Goal: Task Accomplishment & Management: Use online tool/utility

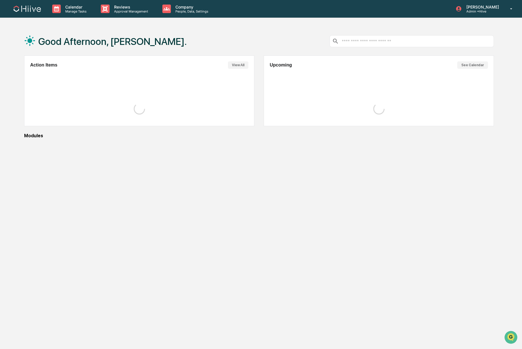
click at [127, 29] on div "Good Afternoon, [PERSON_NAME]." at bounding box center [105, 41] width 163 height 28
click at [119, 9] on p "Approval Management" at bounding box center [130, 11] width 41 height 4
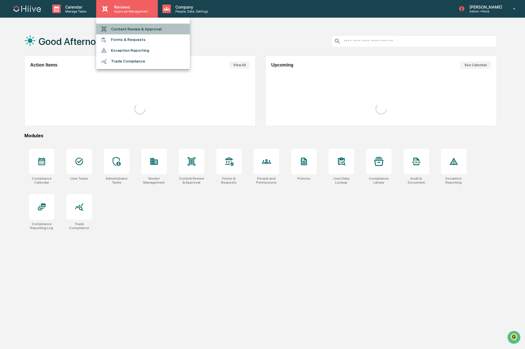
click at [127, 24] on li "Content Review & Approval" at bounding box center [143, 29] width 94 height 11
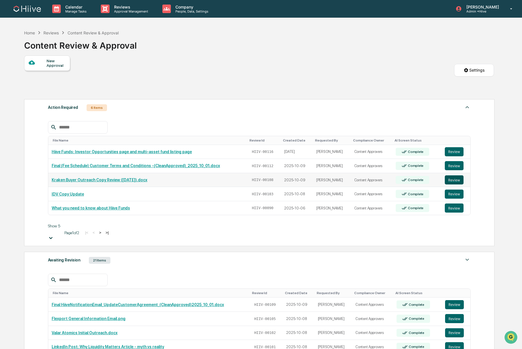
click at [459, 178] on button "Review" at bounding box center [454, 179] width 19 height 9
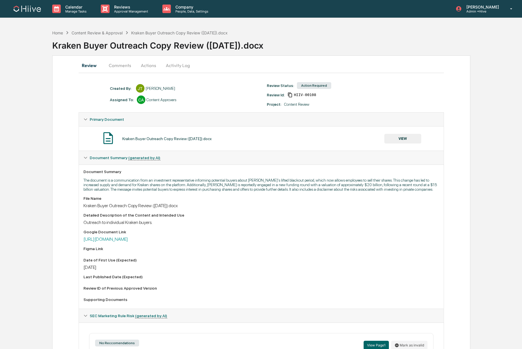
click at [118, 65] on button "Comments" at bounding box center [120, 65] width 32 height 14
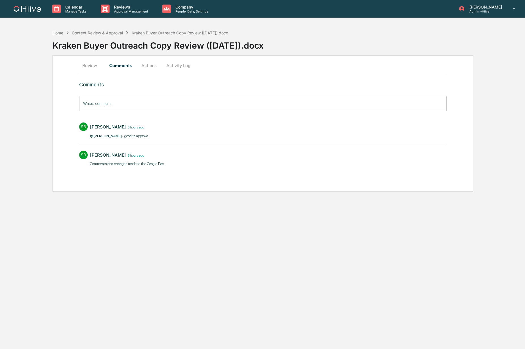
click at [148, 66] on button "Actions" at bounding box center [149, 65] width 26 height 14
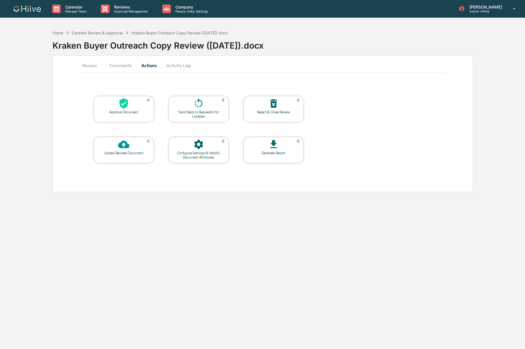
click at [98, 111] on div "Approve Document" at bounding box center [123, 112] width 51 height 4
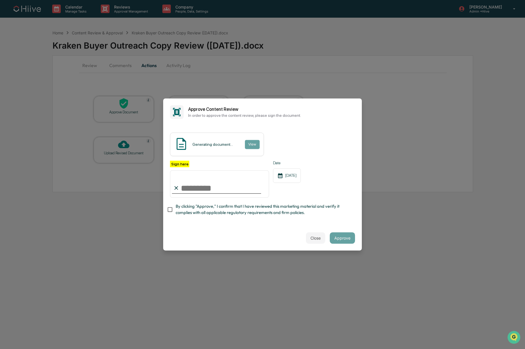
click at [0, 348] on com-1password-button at bounding box center [0, 349] width 0 height 0
type input "**********"
click at [178, 203] on span "By clicking "Approve," I confirm that I have reviewed this marketing material a…" at bounding box center [263, 209] width 175 height 13
click at [337, 248] on div "Close Approve" at bounding box center [262, 237] width 199 height 25
click at [238, 232] on div "Close Approve" at bounding box center [262, 237] width 199 height 25
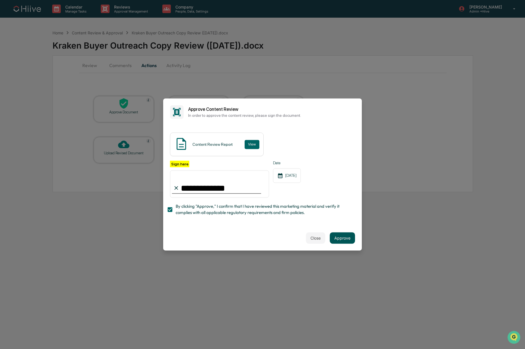
click at [343, 239] on button "Approve" at bounding box center [342, 237] width 25 height 11
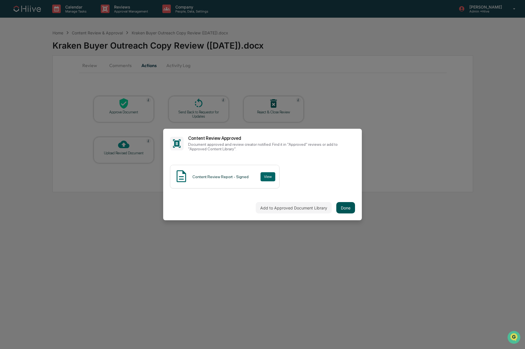
click at [338, 203] on button "Done" at bounding box center [345, 207] width 19 height 11
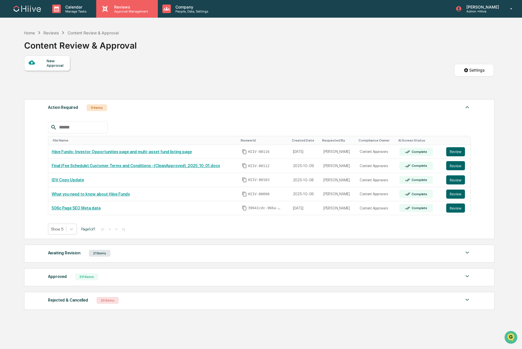
click at [129, 10] on p "Approval Management" at bounding box center [130, 11] width 41 height 4
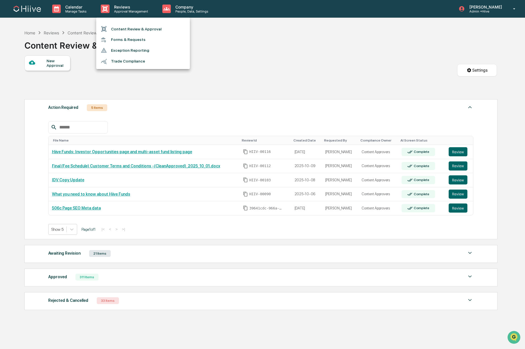
click at [227, 47] on div at bounding box center [262, 174] width 525 height 349
